Goal: Task Accomplishment & Management: Manage account settings

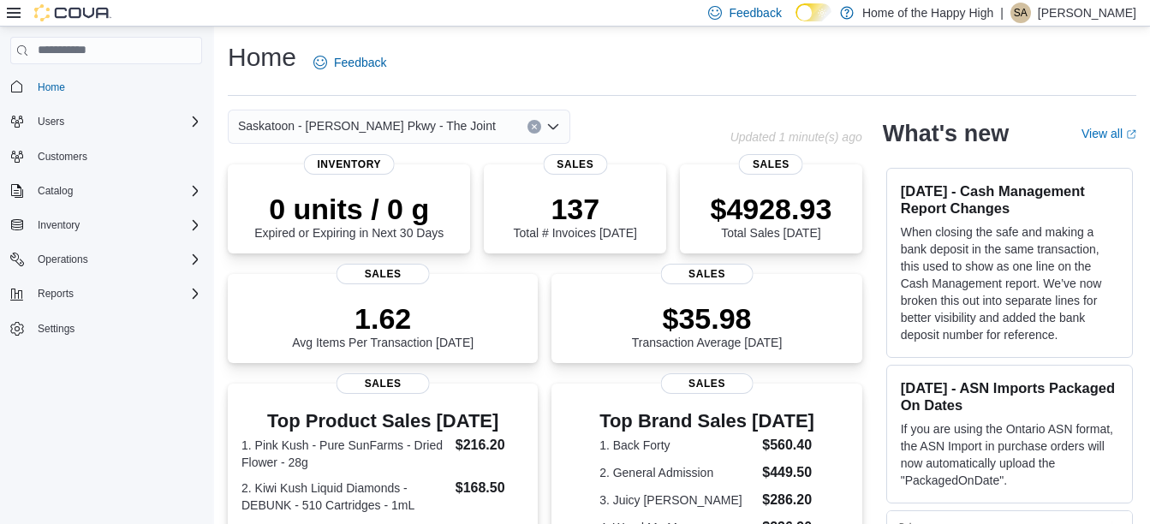
click at [501, 126] on div "Saskatoon - [PERSON_NAME] Pkwy - The Joint" at bounding box center [399, 127] width 343 height 34
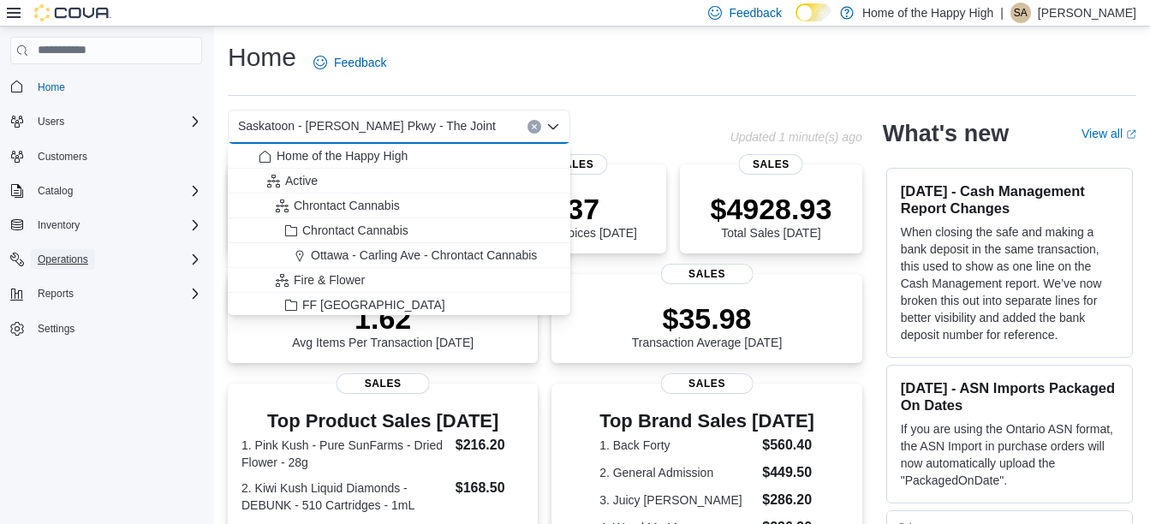
click at [90, 254] on button "Operations" at bounding box center [63, 259] width 64 height 21
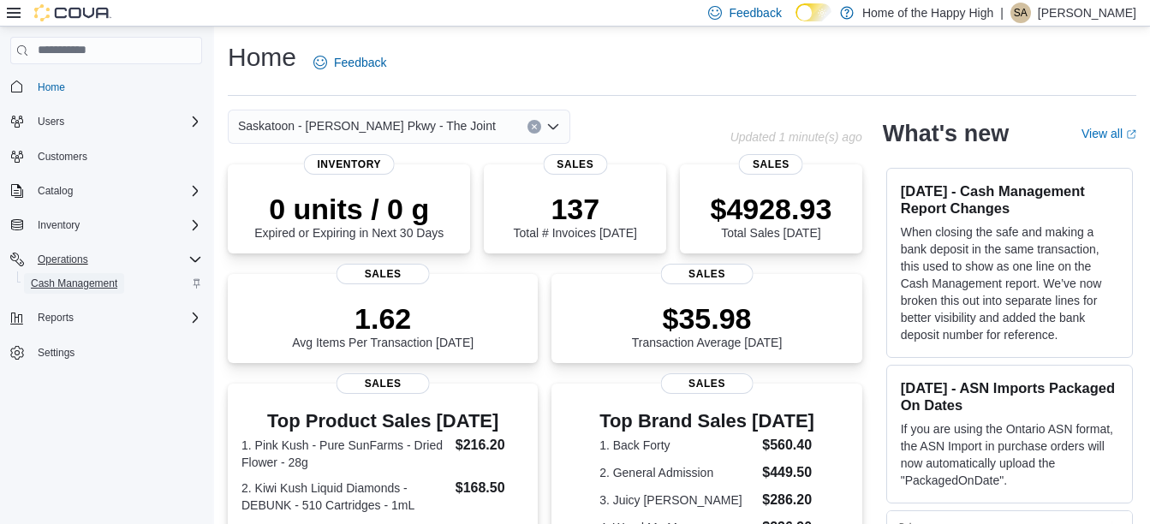
click at [101, 283] on span "Cash Management" at bounding box center [74, 284] width 87 height 14
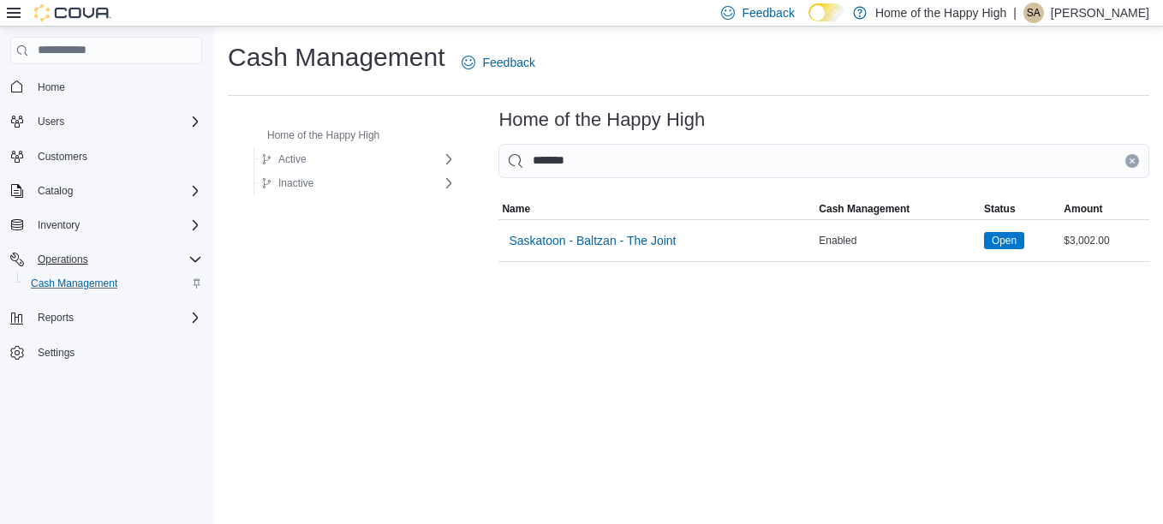
type input "*******"
click at [647, 251] on span "Saskatoon - Baltzan - The Joint" at bounding box center [592, 241] width 167 height 34
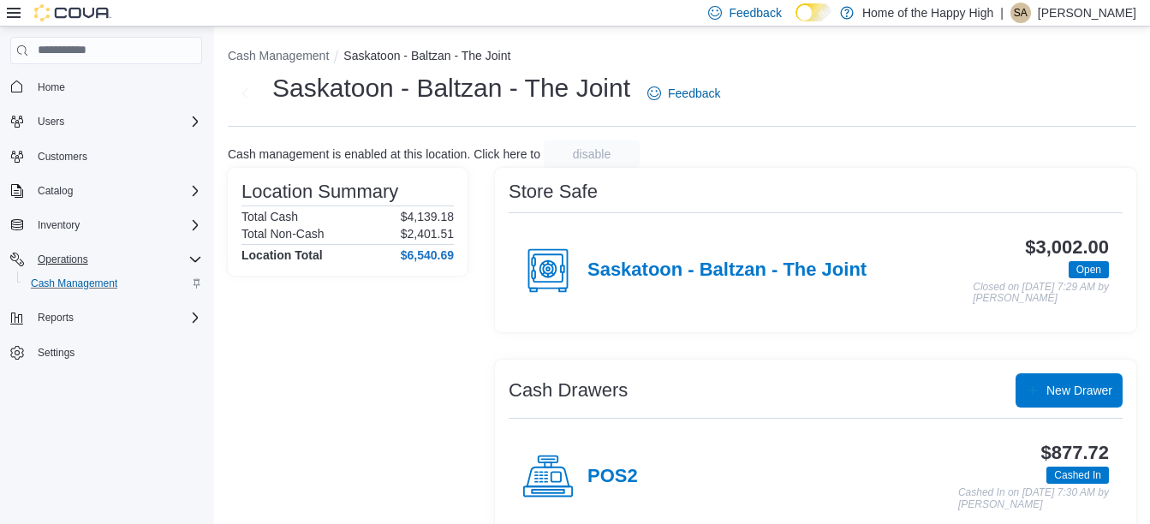
scroll to position [123, 0]
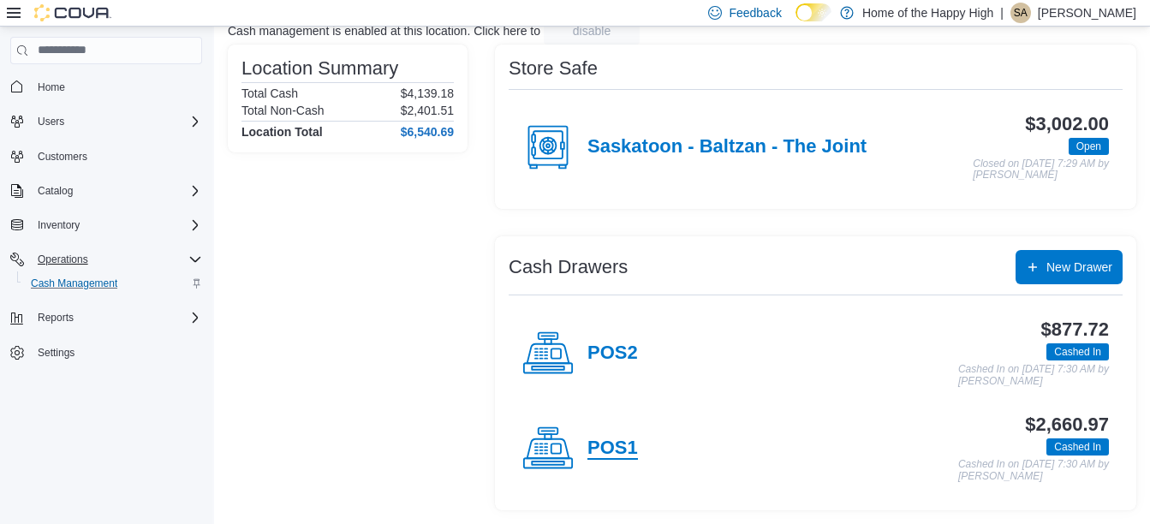
click at [618, 456] on h4 "POS1" at bounding box center [613, 449] width 51 height 22
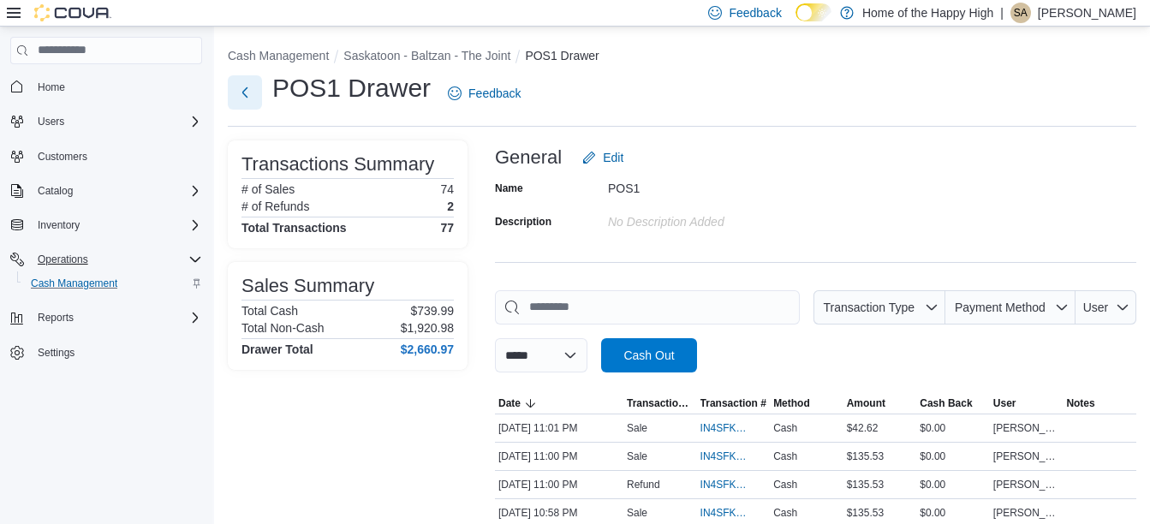
click at [242, 88] on button "Next" at bounding box center [245, 92] width 34 height 34
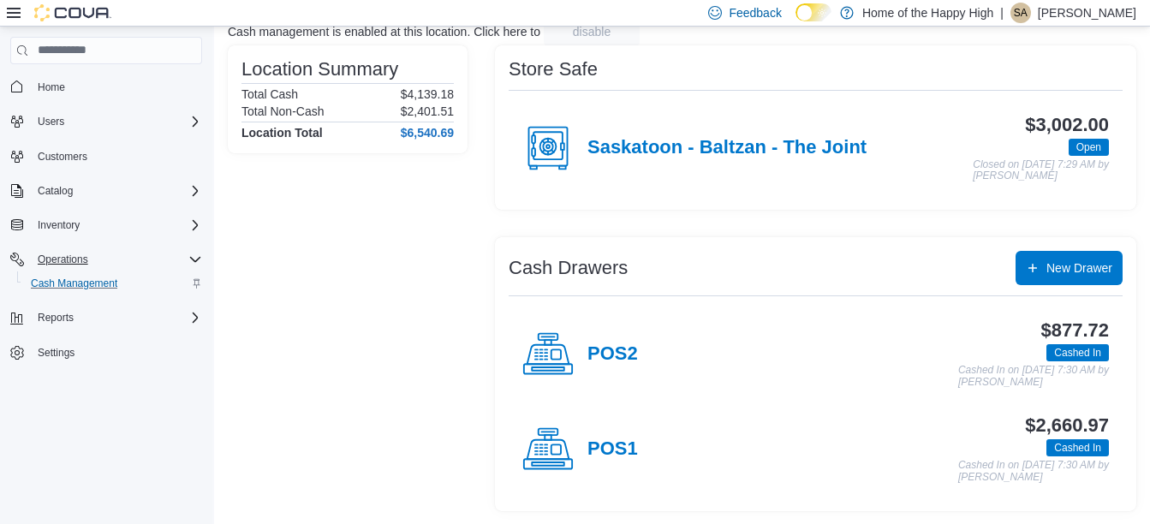
scroll to position [123, 0]
click at [636, 440] on h4 "POS1" at bounding box center [613, 449] width 51 height 22
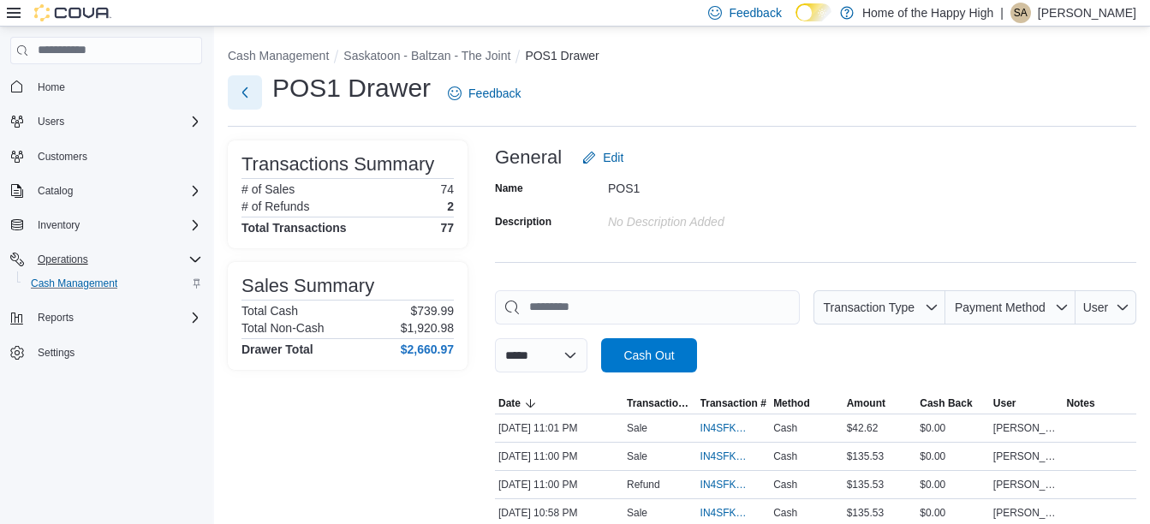
click at [238, 98] on button "Next" at bounding box center [245, 92] width 34 height 34
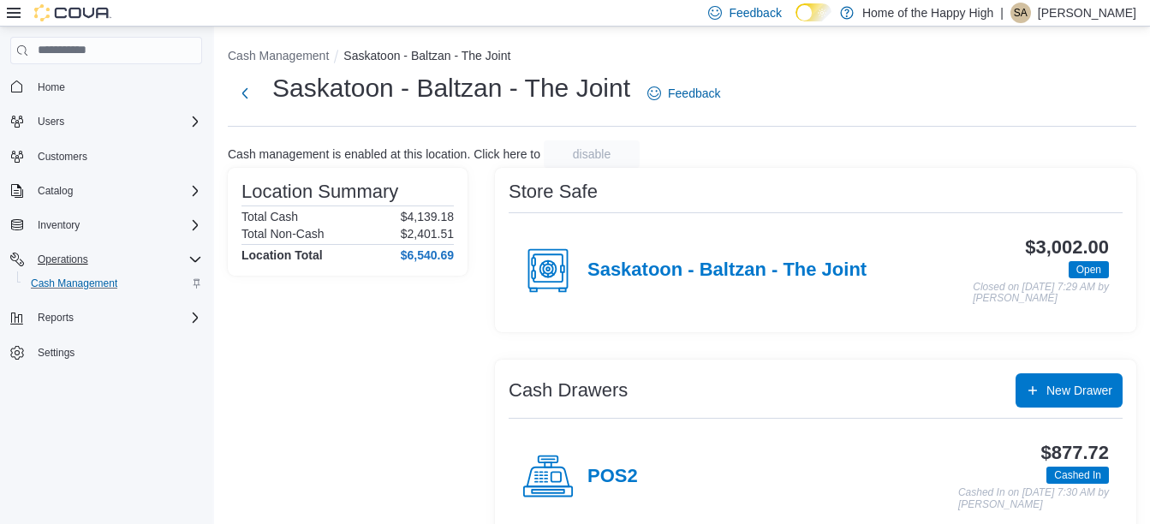
scroll to position [123, 0]
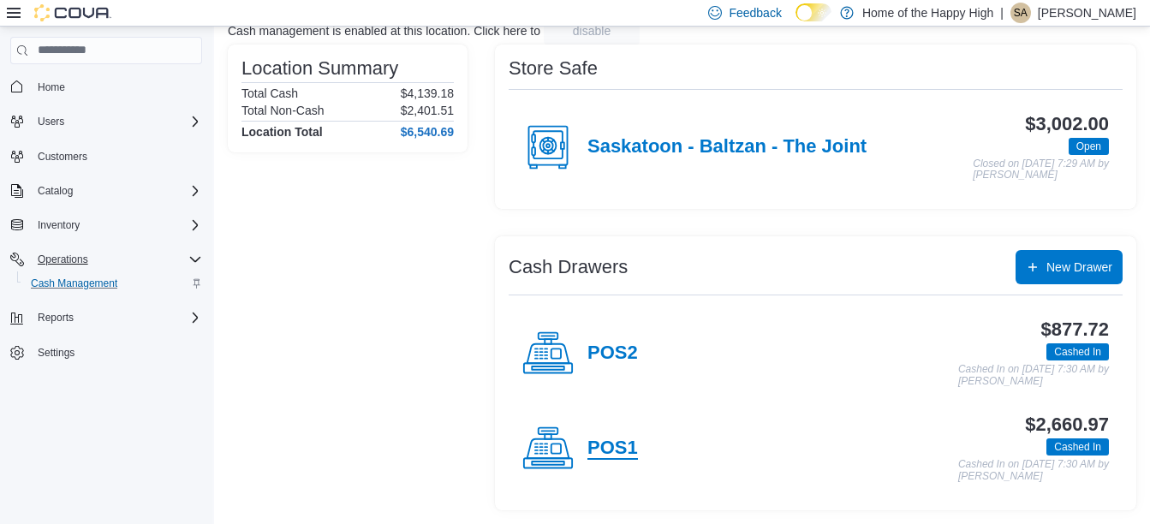
click at [600, 439] on h4 "POS1" at bounding box center [613, 449] width 51 height 22
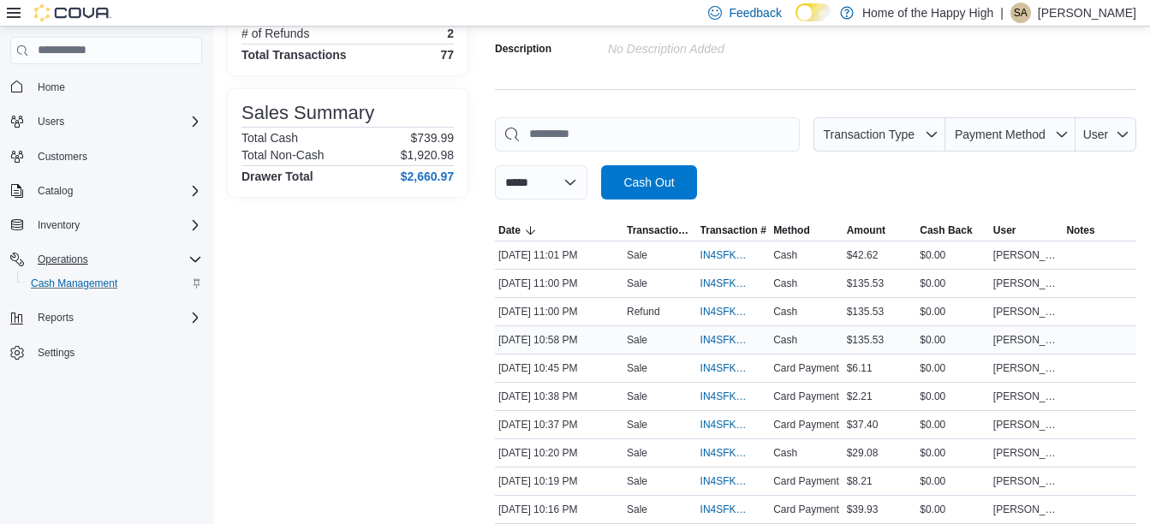
scroll to position [175, 0]
click at [710, 342] on span "IN4SFK-18480548" at bounding box center [726, 338] width 50 height 14
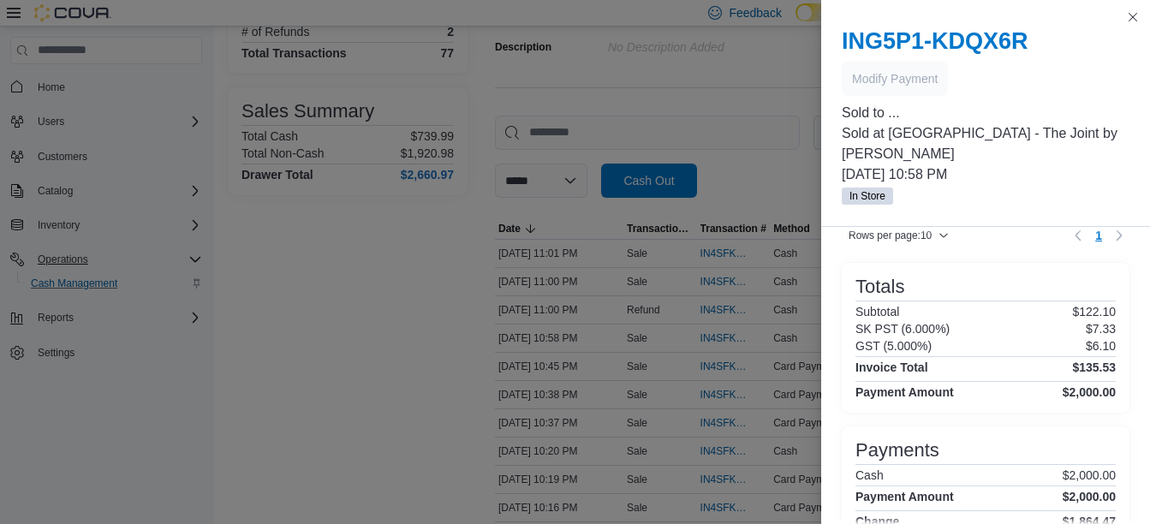
scroll to position [214, 0]
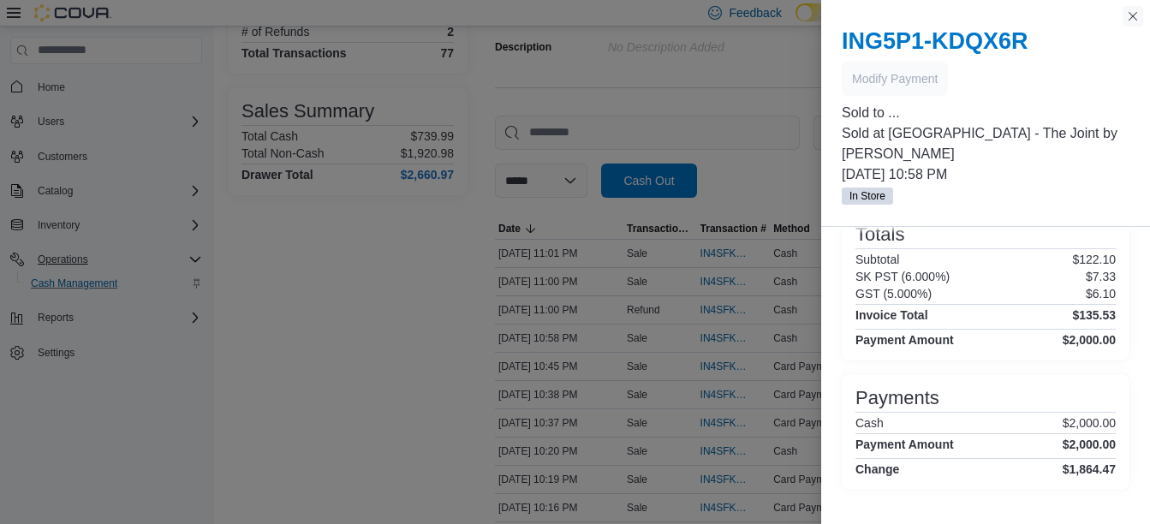
click at [1132, 13] on button "Close this dialog" at bounding box center [1133, 16] width 21 height 21
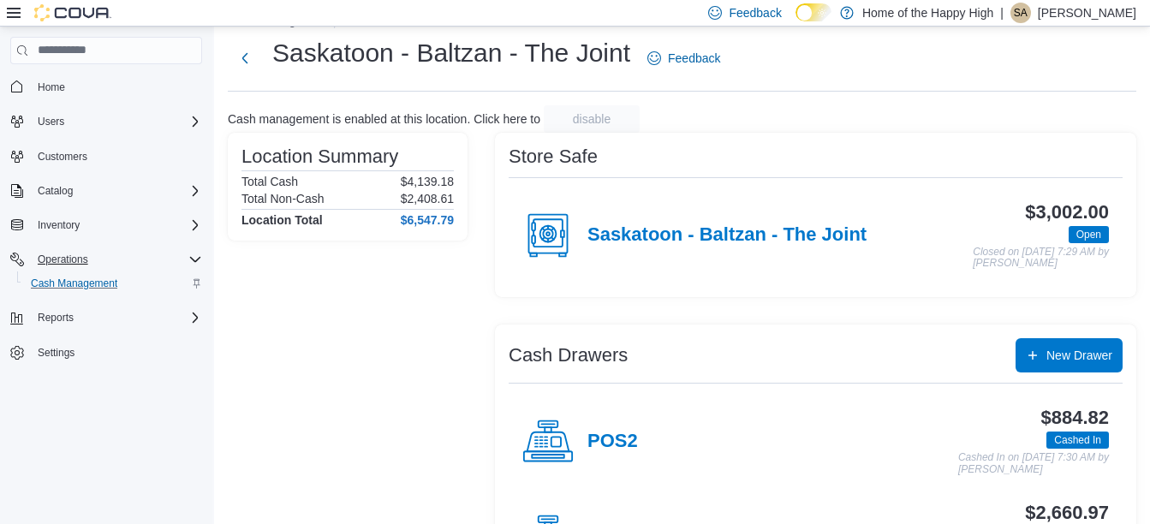
scroll to position [123, 0]
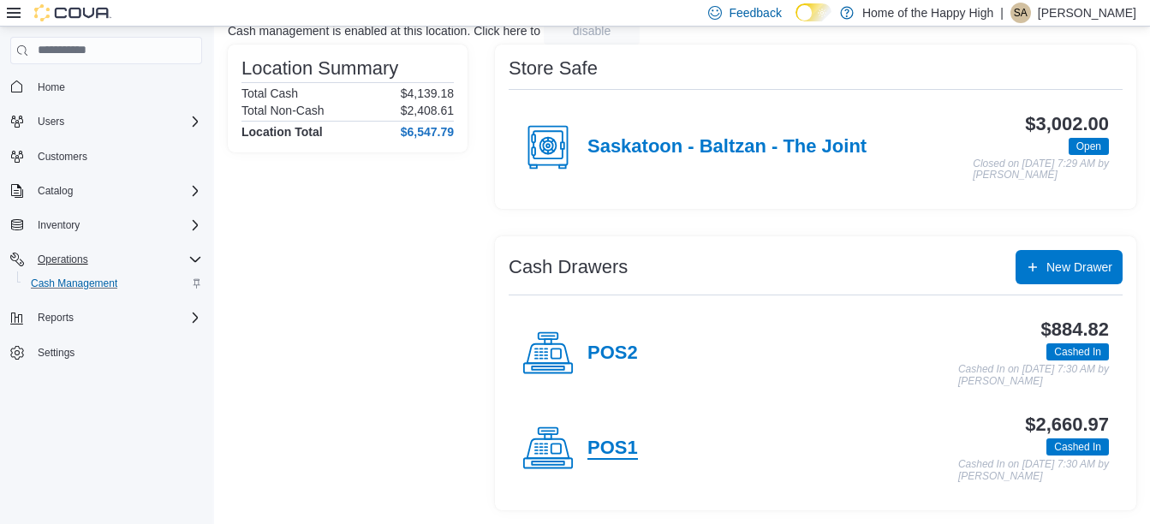
click at [616, 441] on h4 "POS1" at bounding box center [613, 449] width 51 height 22
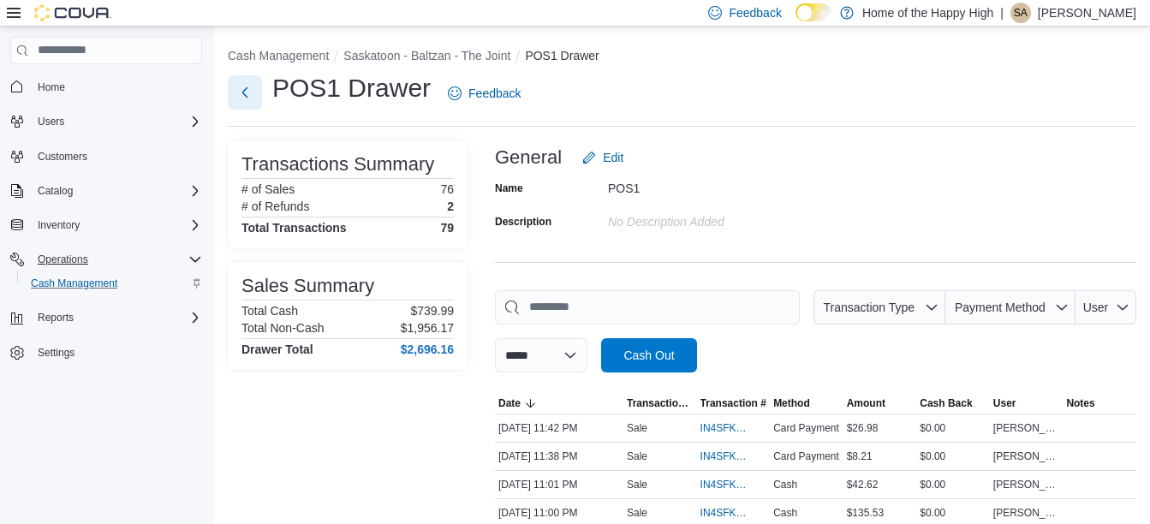
click at [249, 95] on button "Next" at bounding box center [245, 92] width 34 height 34
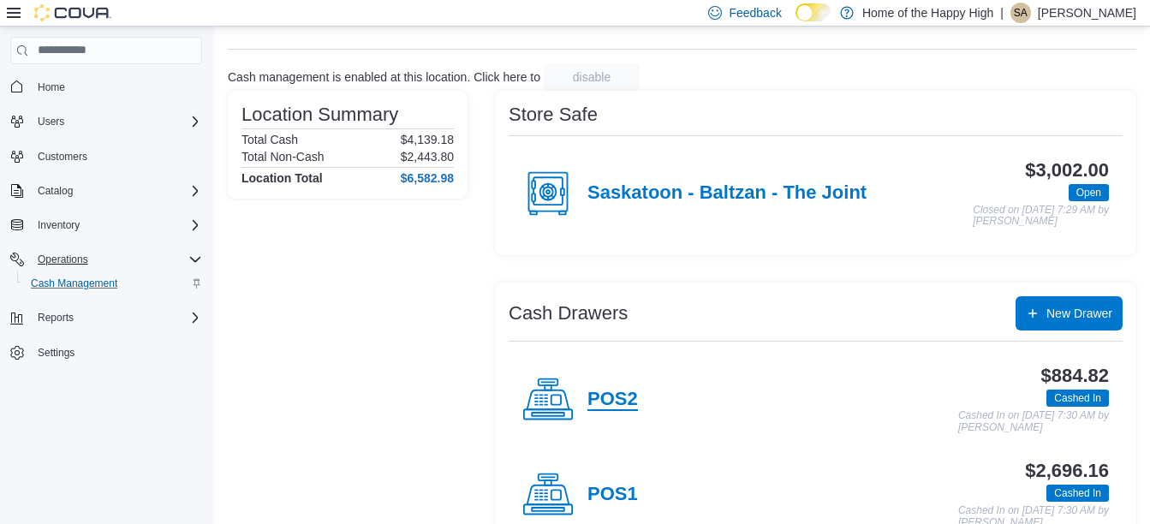
click at [618, 391] on h4 "POS2" at bounding box center [613, 400] width 51 height 22
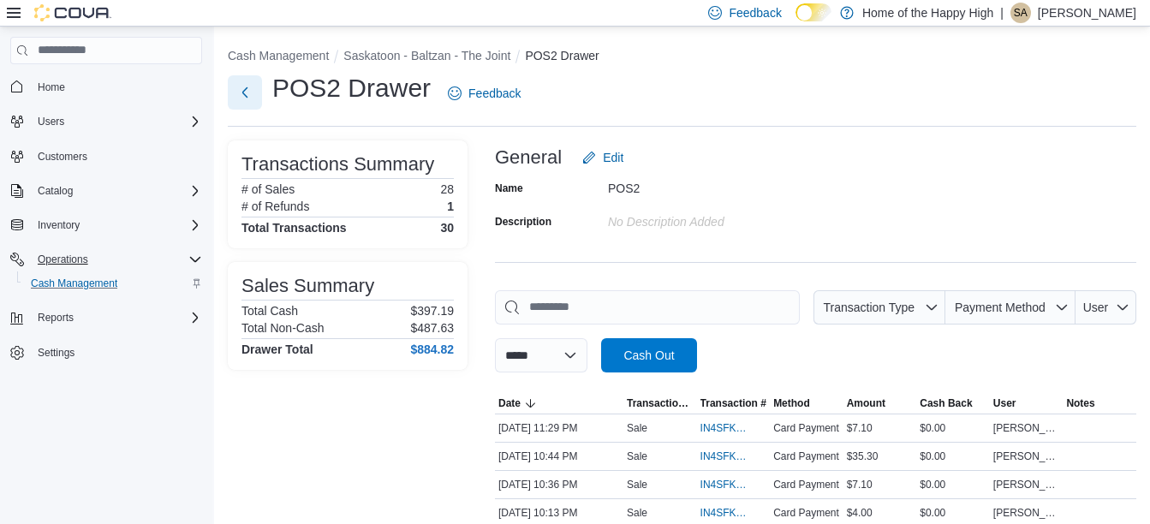
click at [241, 92] on button "Next" at bounding box center [245, 92] width 34 height 34
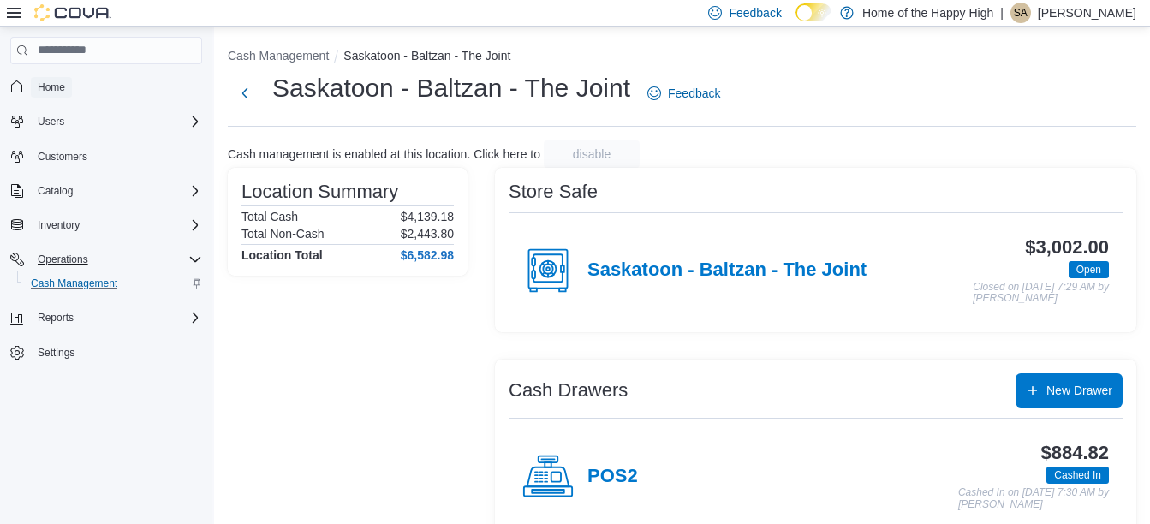
click at [39, 84] on span "Home" at bounding box center [51, 88] width 27 height 14
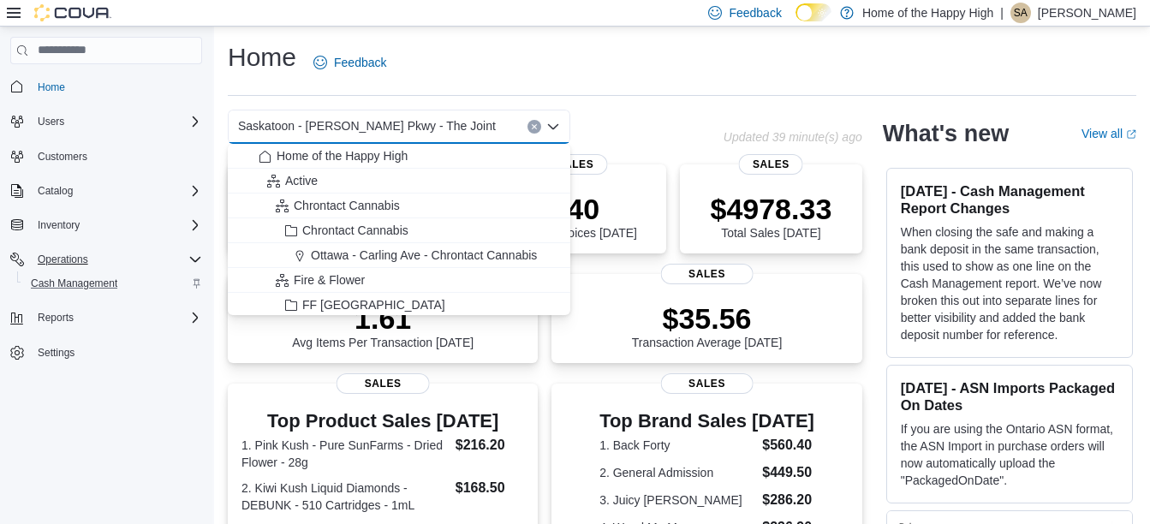
click at [503, 127] on input at bounding box center [504, 126] width 2 height 21
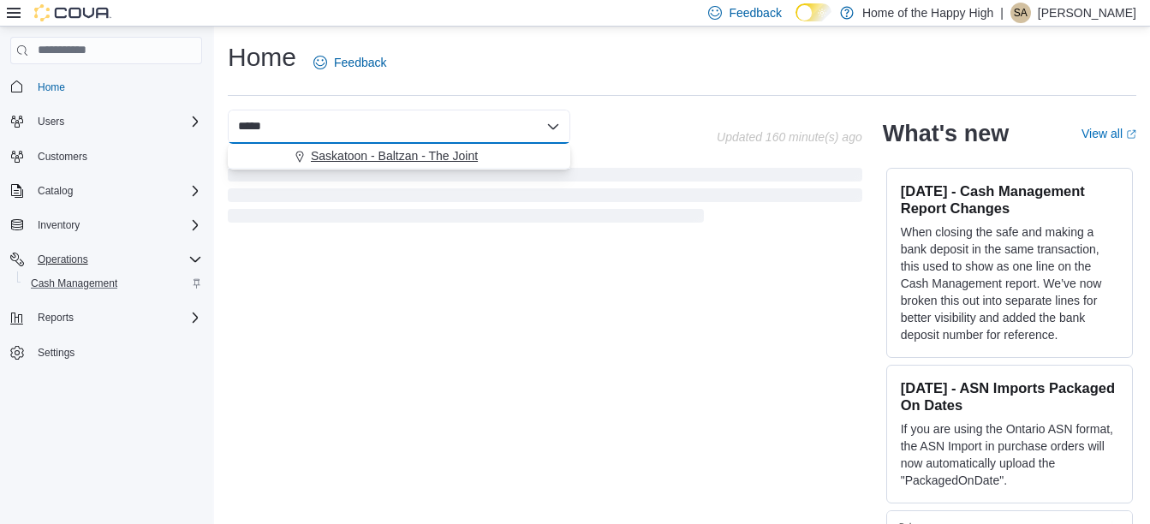
type input "*****"
click at [434, 164] on span "Saskatoon - Baltzan - The Joint" at bounding box center [394, 155] width 167 height 17
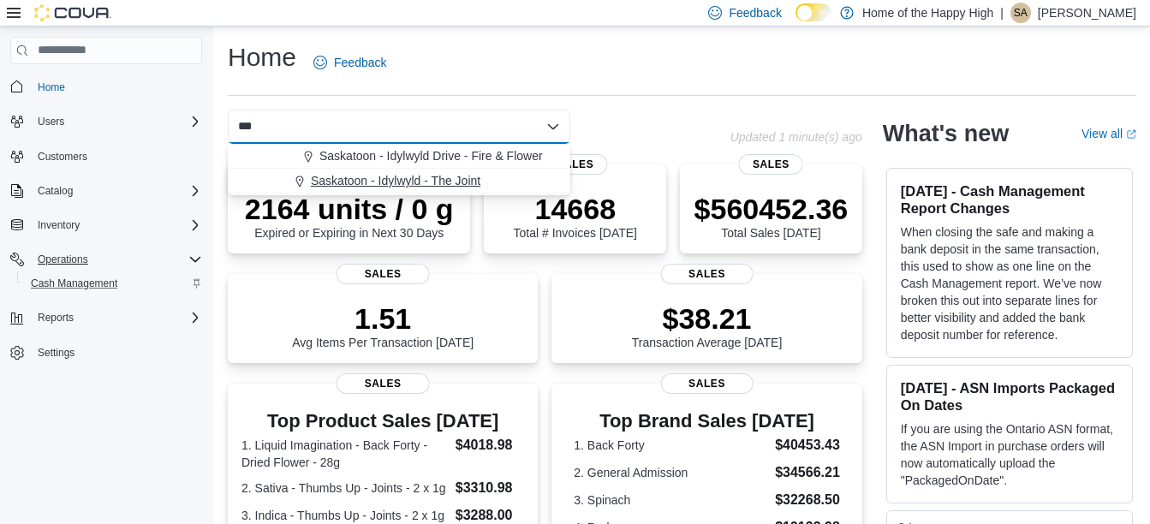
type input "***"
click at [487, 179] on div "Saskatoon - Idylwyld - The Joint" at bounding box center [409, 180] width 301 height 17
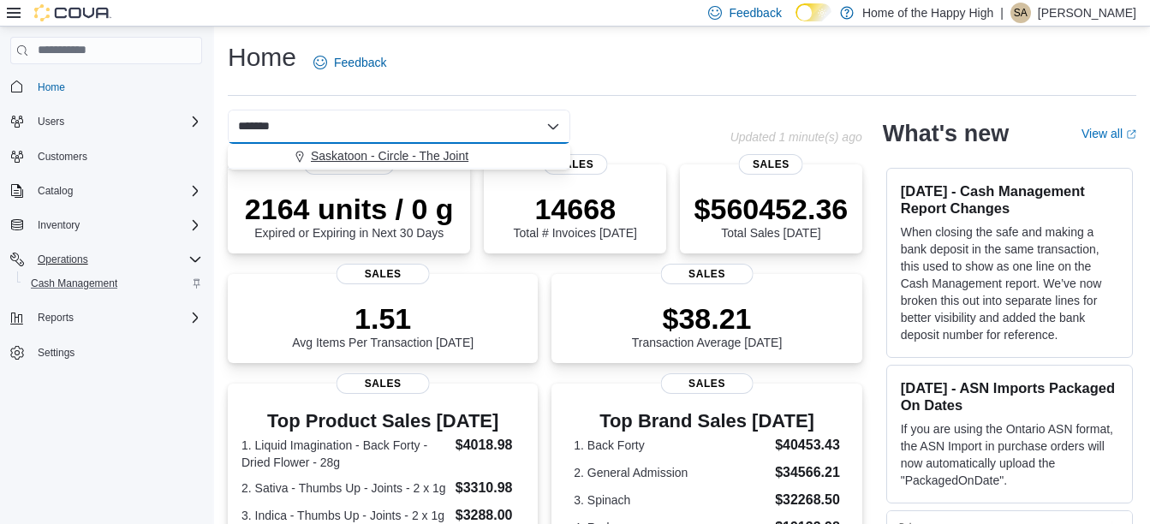
type input "******"
click at [452, 155] on span "Saskatoon - Circle - The Joint" at bounding box center [390, 155] width 158 height 17
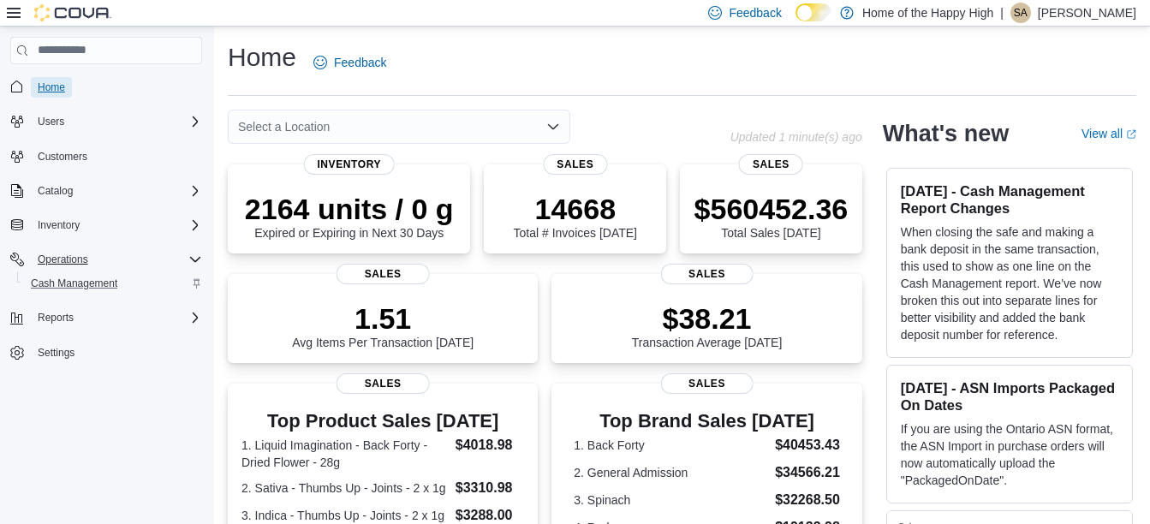
click at [65, 78] on link "Home" at bounding box center [51, 87] width 41 height 21
